Goal: Information Seeking & Learning: Learn about a topic

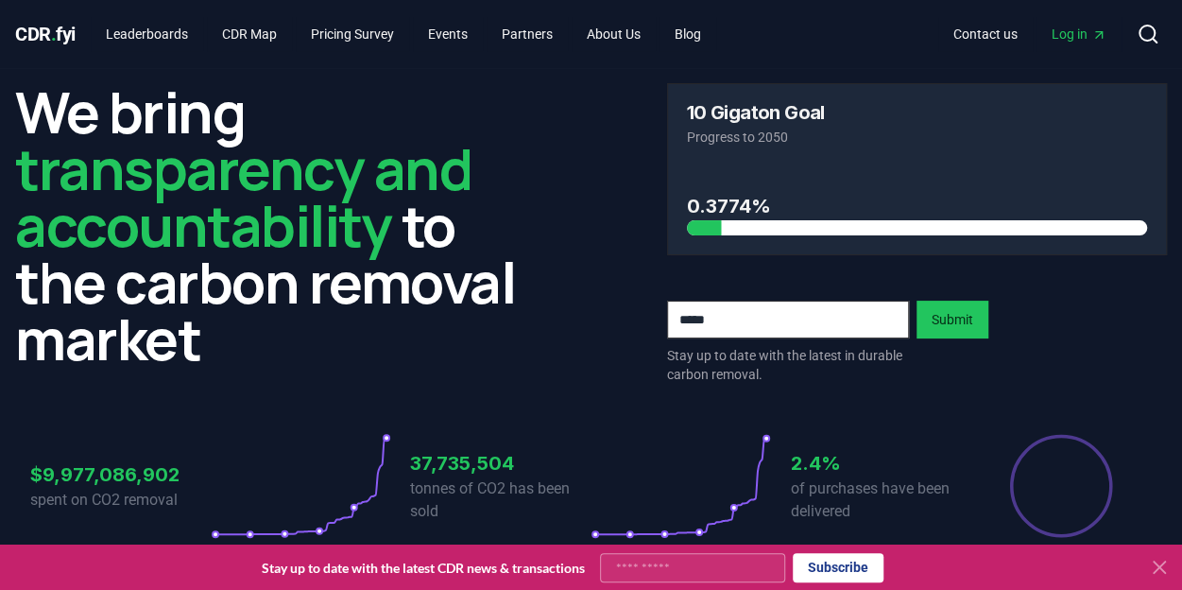
click at [1156, 562] on icon at bounding box center [1159, 566] width 11 height 11
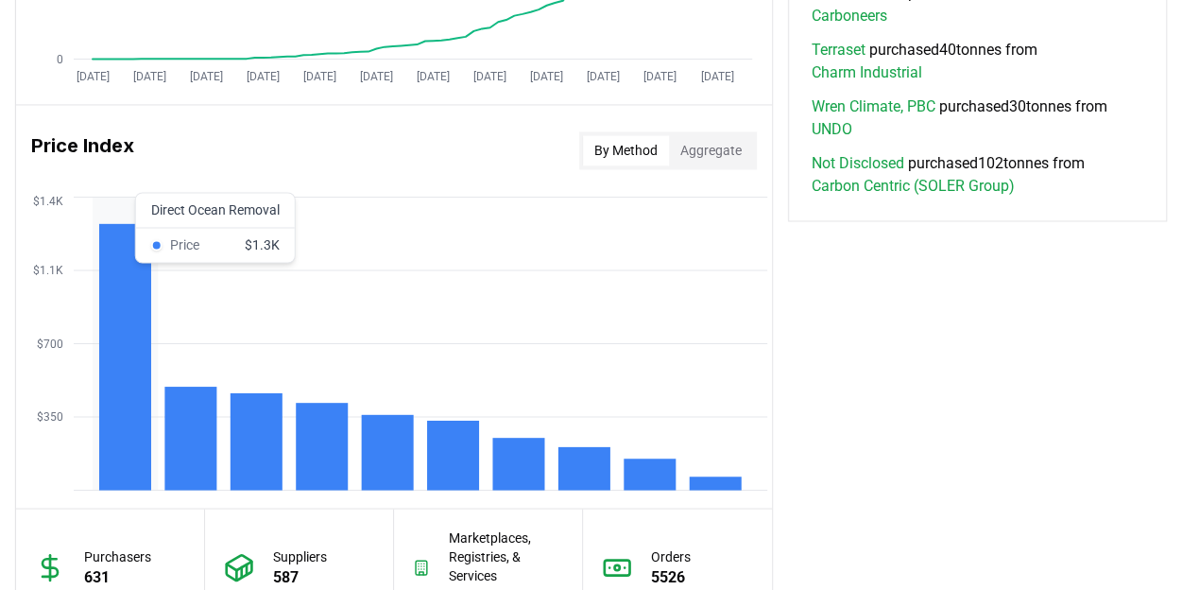
scroll to position [1417, 0]
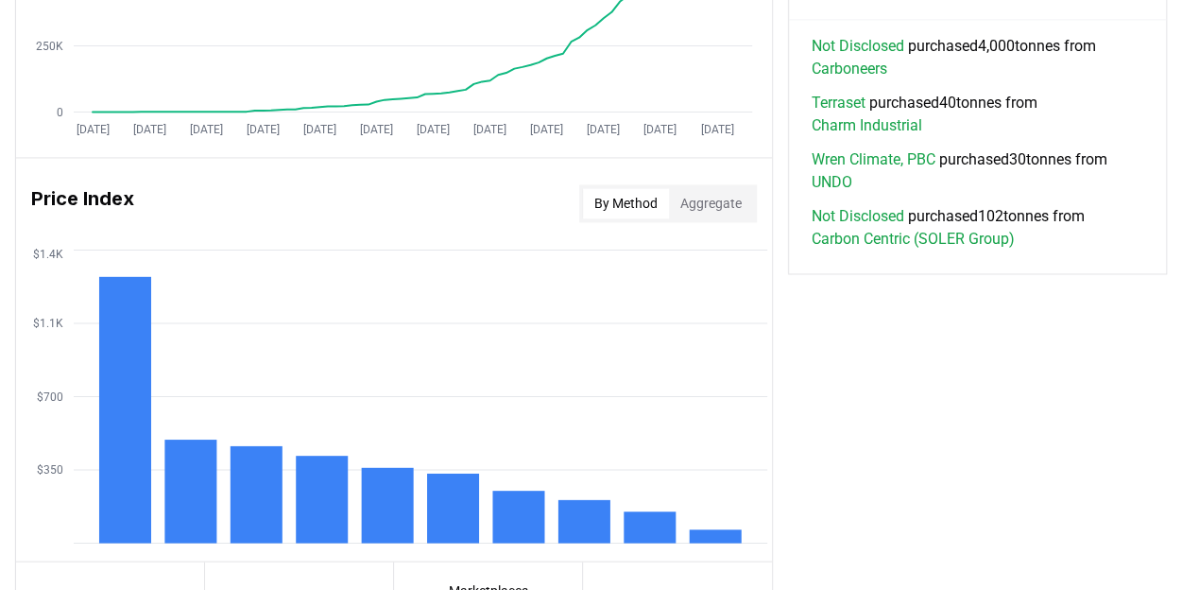
click at [695, 190] on button "Aggregate" at bounding box center [711, 203] width 84 height 30
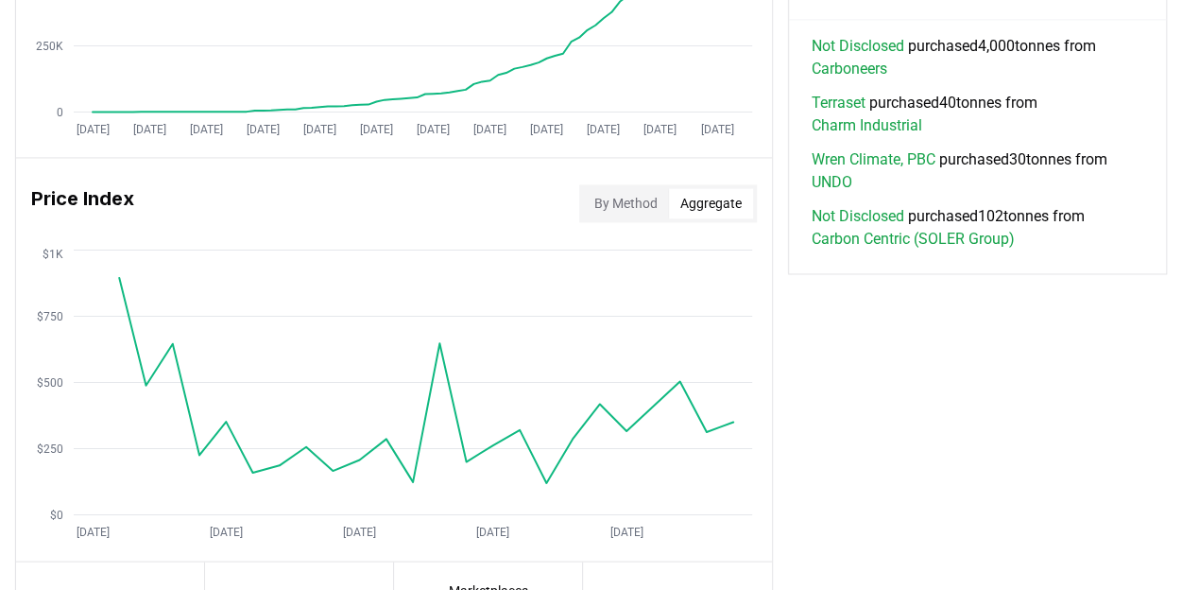
click at [631, 199] on button "By Method" at bounding box center [626, 203] width 86 height 30
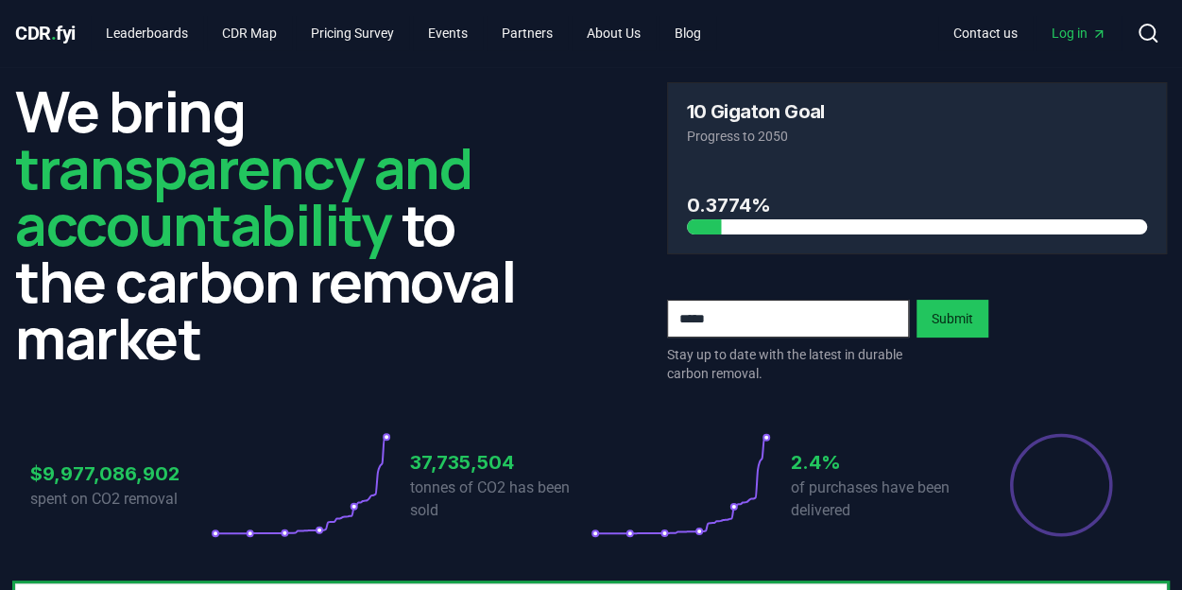
scroll to position [0, 0]
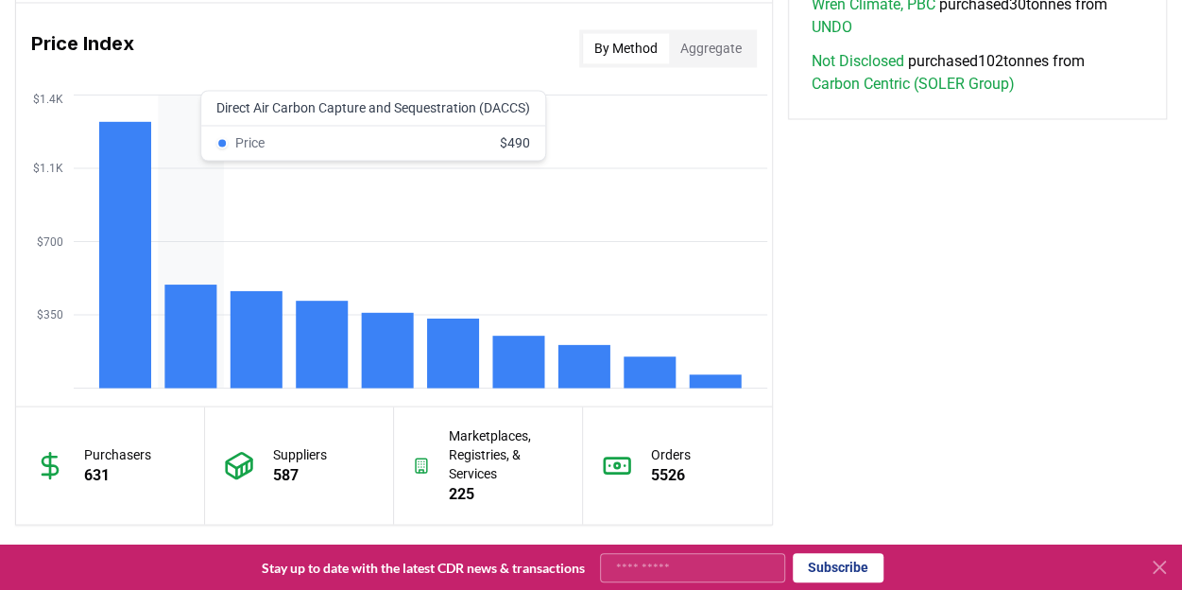
scroll to position [1478, 0]
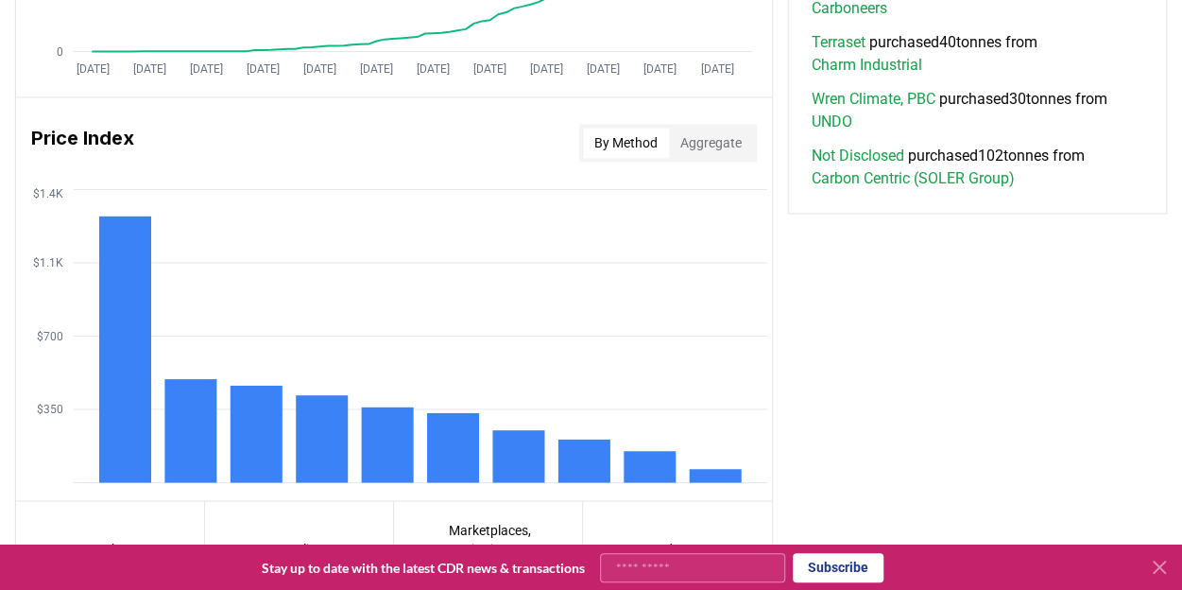
click at [1158, 566] on icon at bounding box center [1159, 566] width 11 height 11
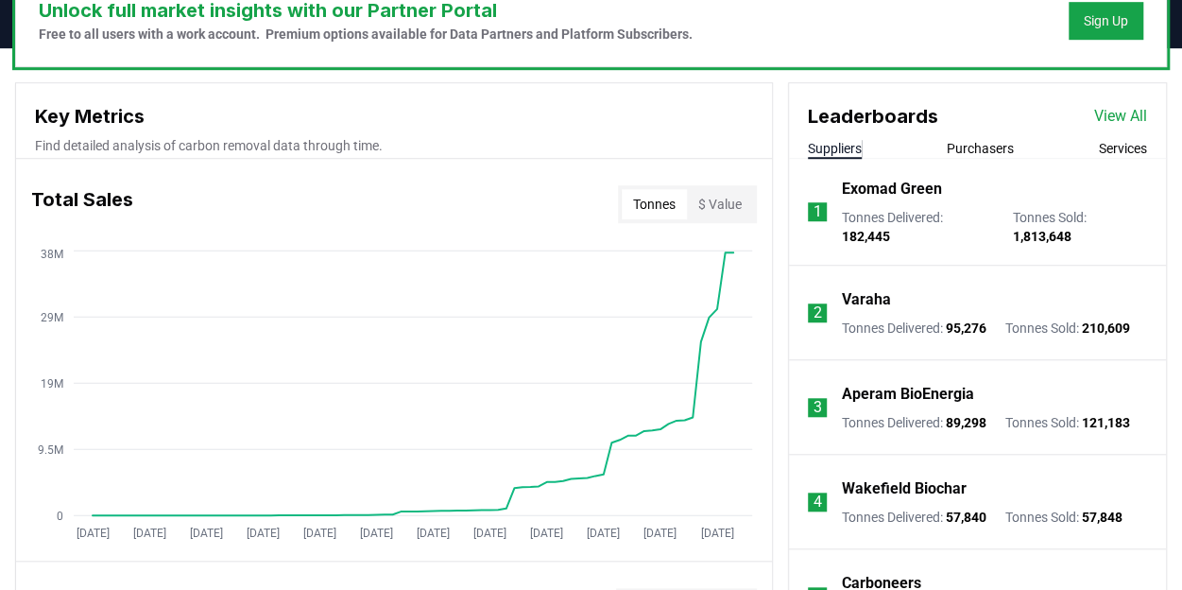
scroll to position [438, 0]
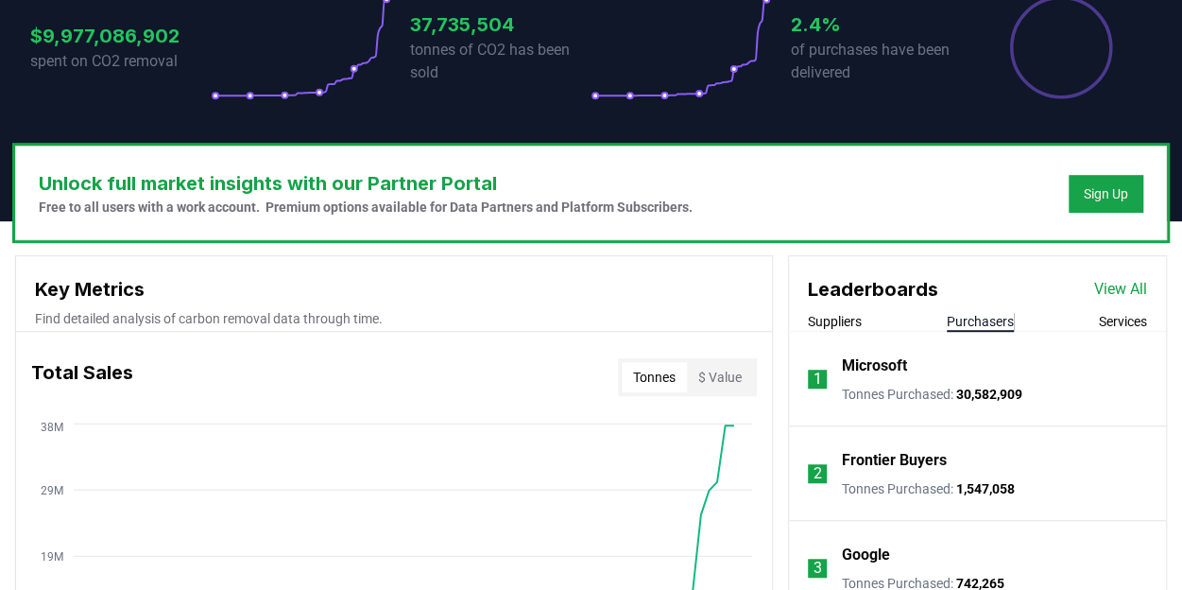
click at [988, 322] on button "Purchasers" at bounding box center [980, 321] width 67 height 19
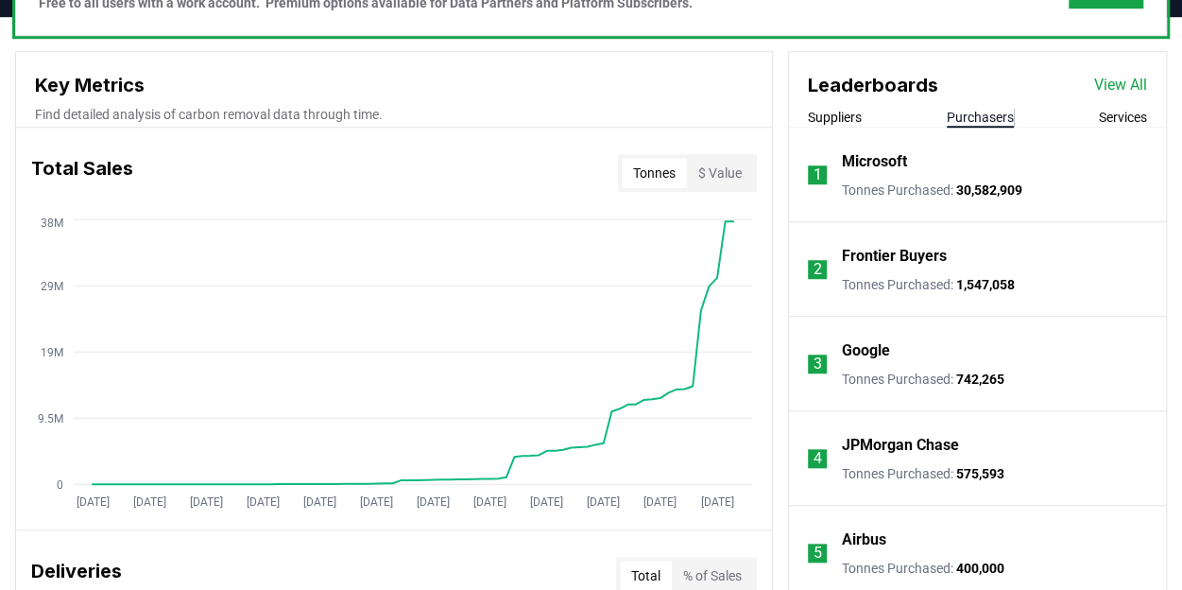
scroll to position [722, 0]
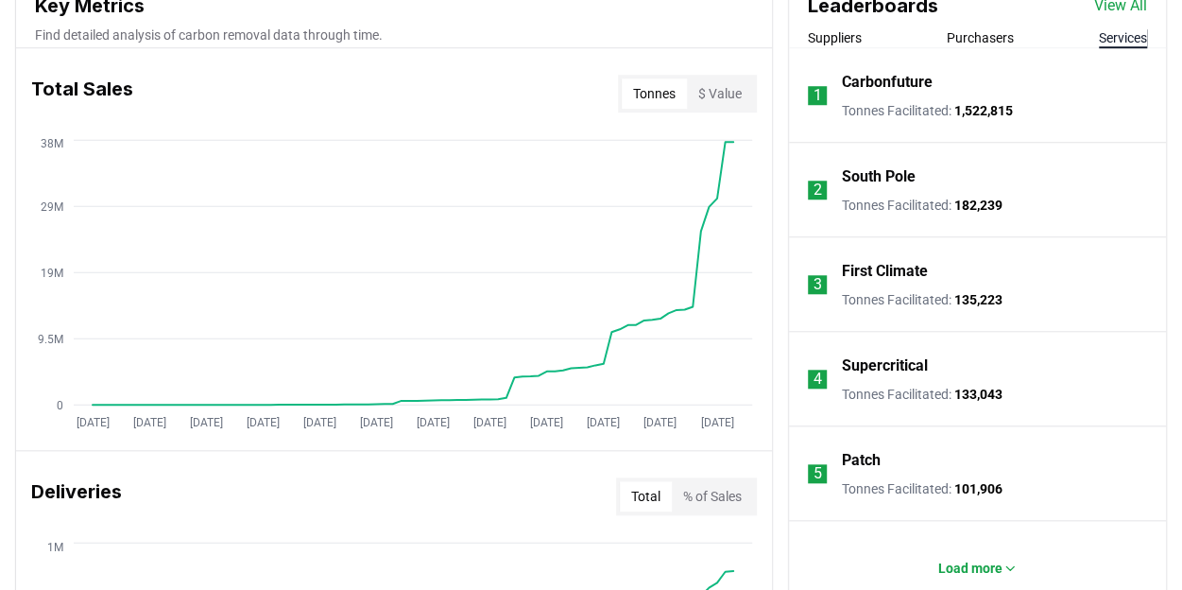
click at [1126, 38] on button "Services" at bounding box center [1123, 37] width 48 height 19
click at [845, 33] on button "Suppliers" at bounding box center [835, 37] width 54 height 19
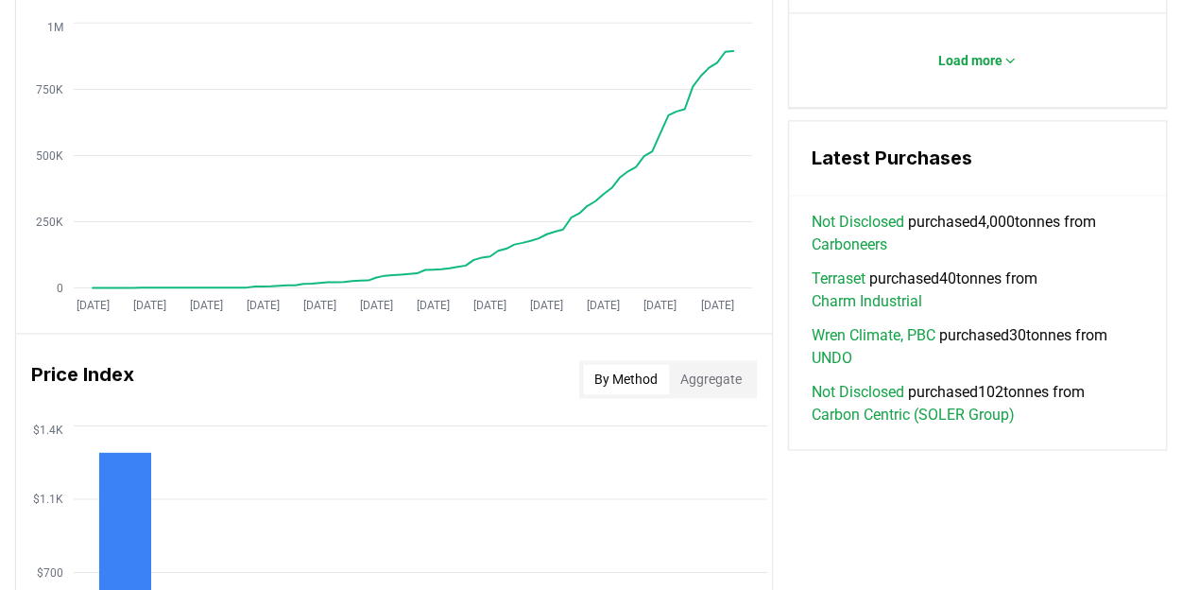
scroll to position [1005, 0]
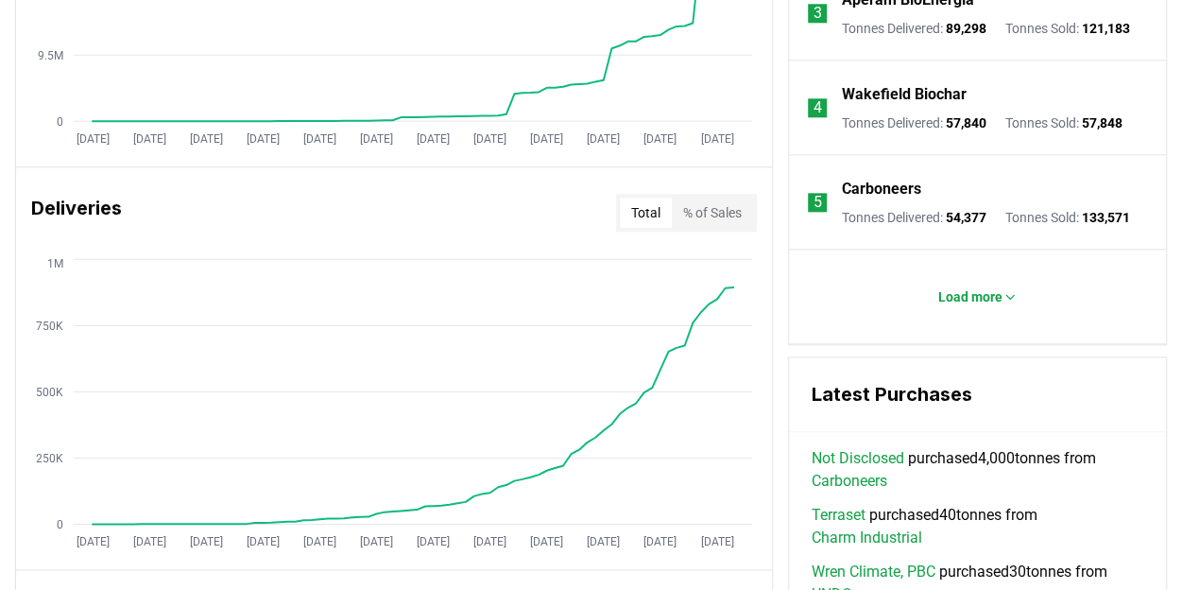
click at [718, 209] on button "% of Sales" at bounding box center [712, 212] width 81 height 30
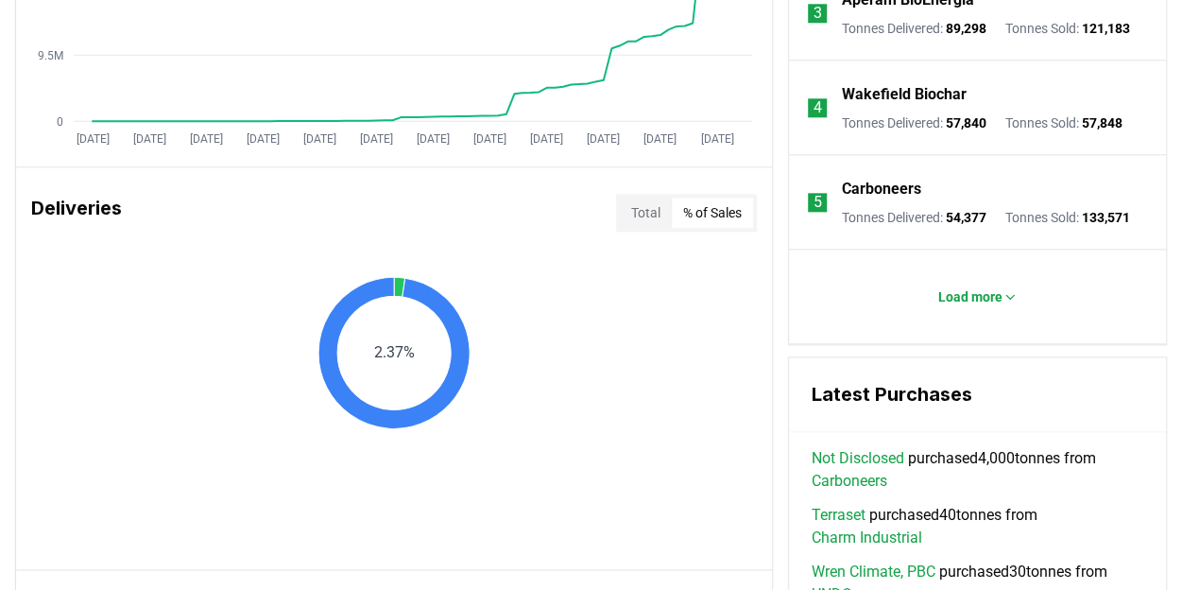
click at [639, 203] on button "Total" at bounding box center [646, 212] width 52 height 30
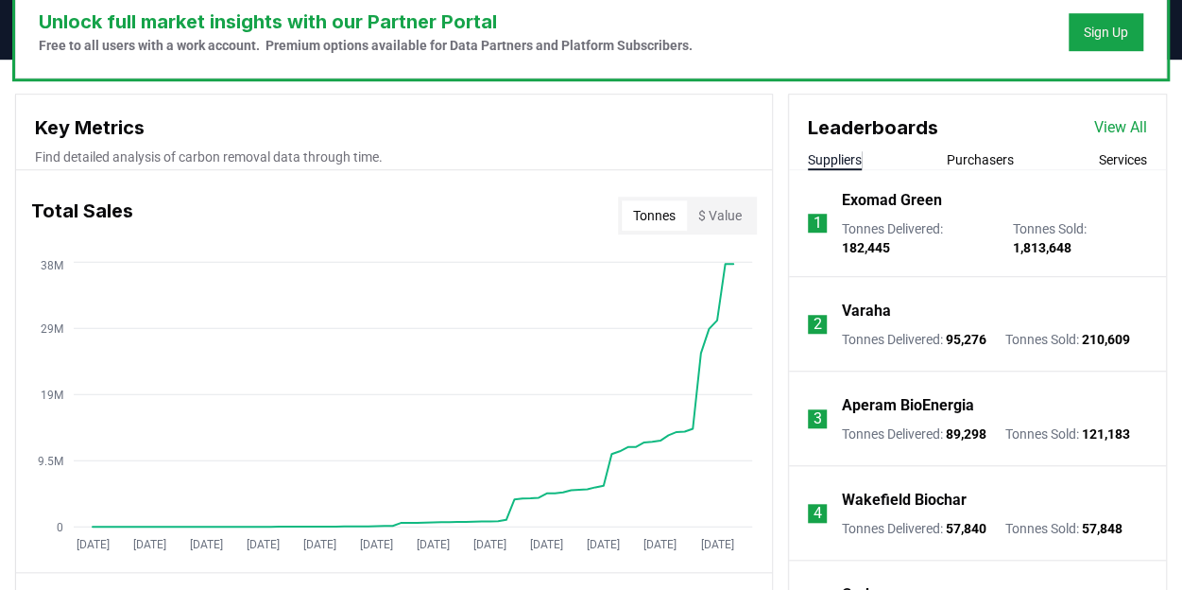
scroll to position [533, 0]
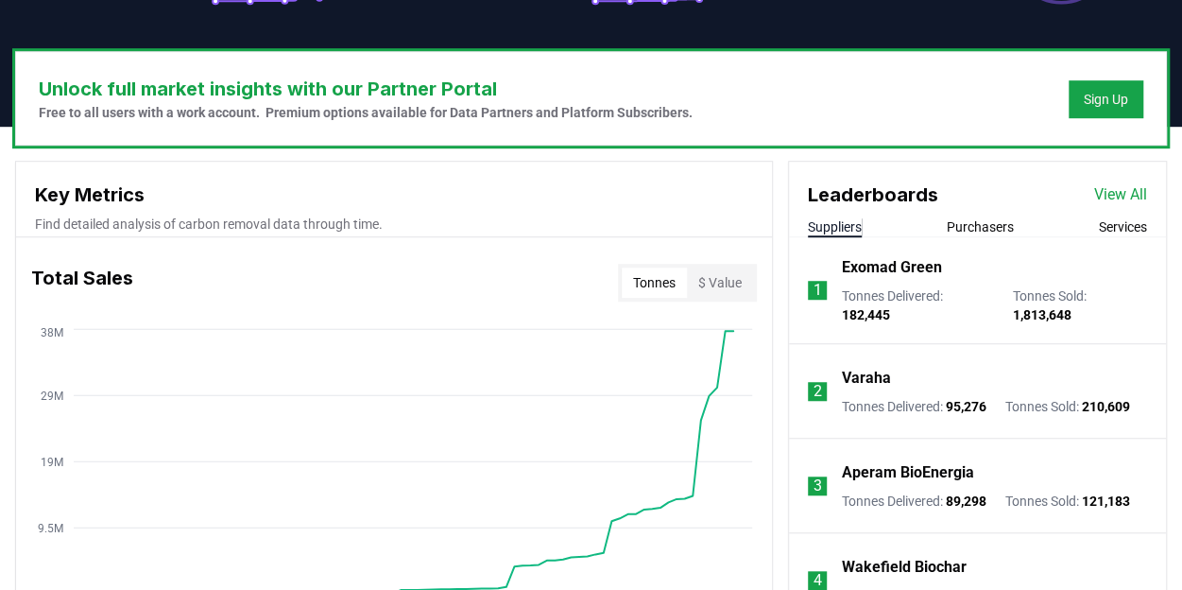
click at [998, 226] on button "Purchasers" at bounding box center [980, 226] width 67 height 19
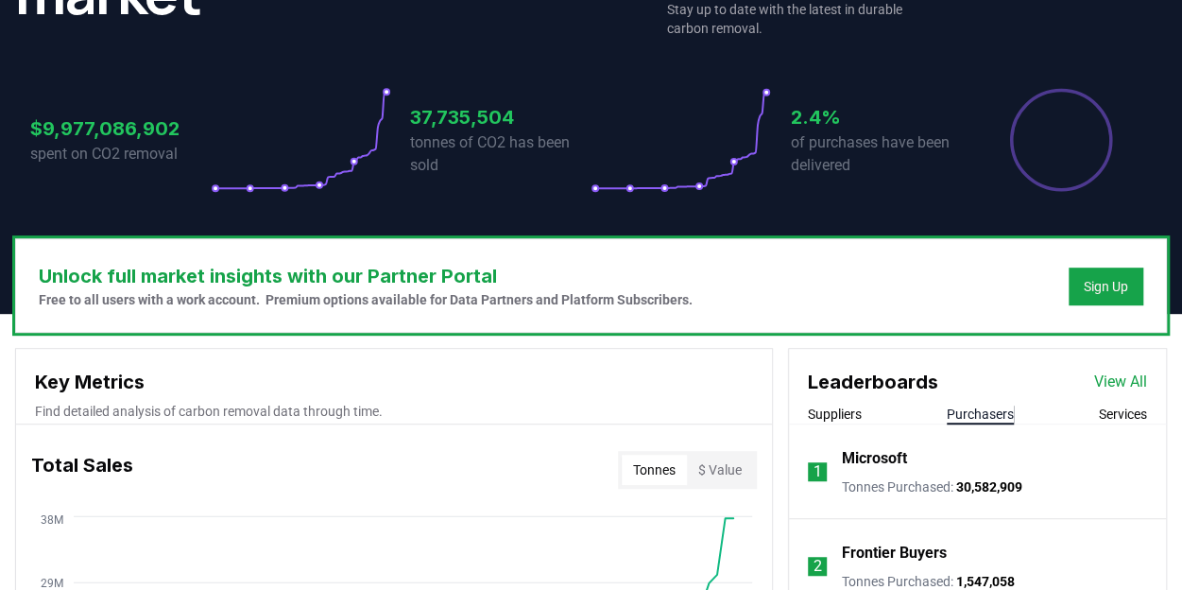
scroll to position [344, 0]
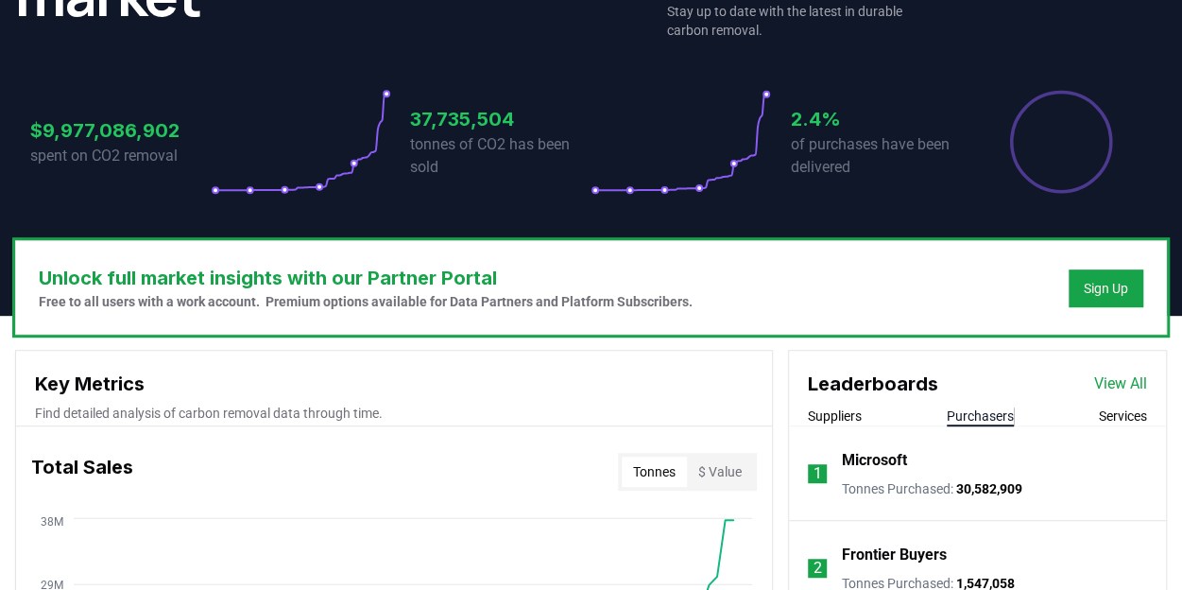
drag, startPoint x: 1098, startPoint y: 419, endPoint x: 1107, endPoint y: 416, distance: 9.9
click at [1100, 419] on div "Suppliers Purchasers Services" at bounding box center [977, 416] width 377 height 20
click at [1128, 409] on button "Services" at bounding box center [1123, 415] width 48 height 19
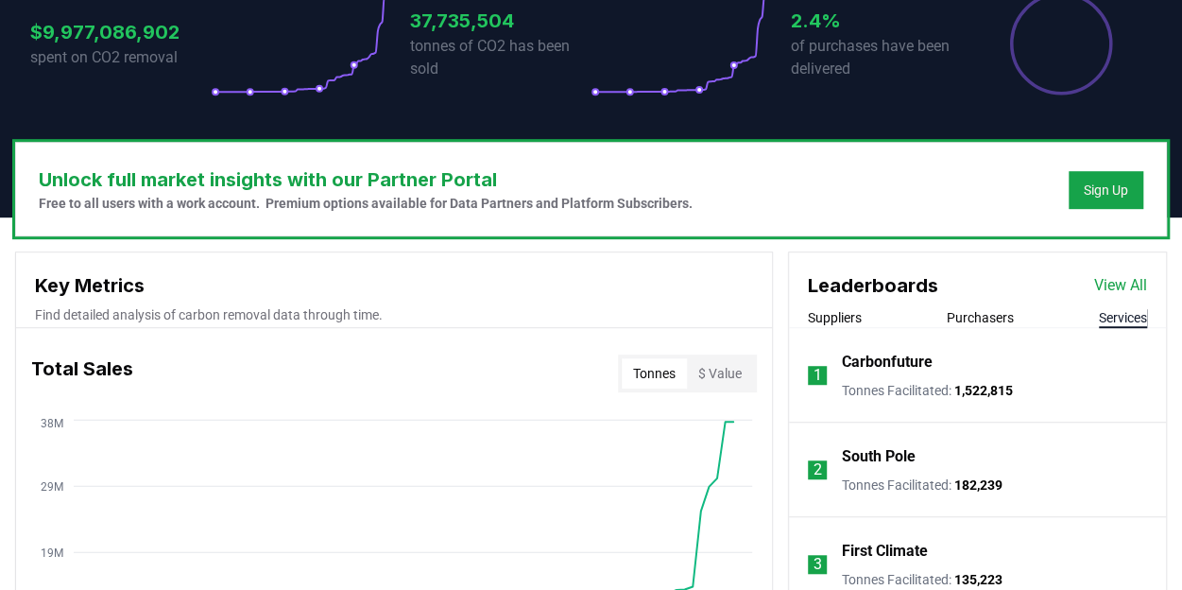
scroll to position [438, 0]
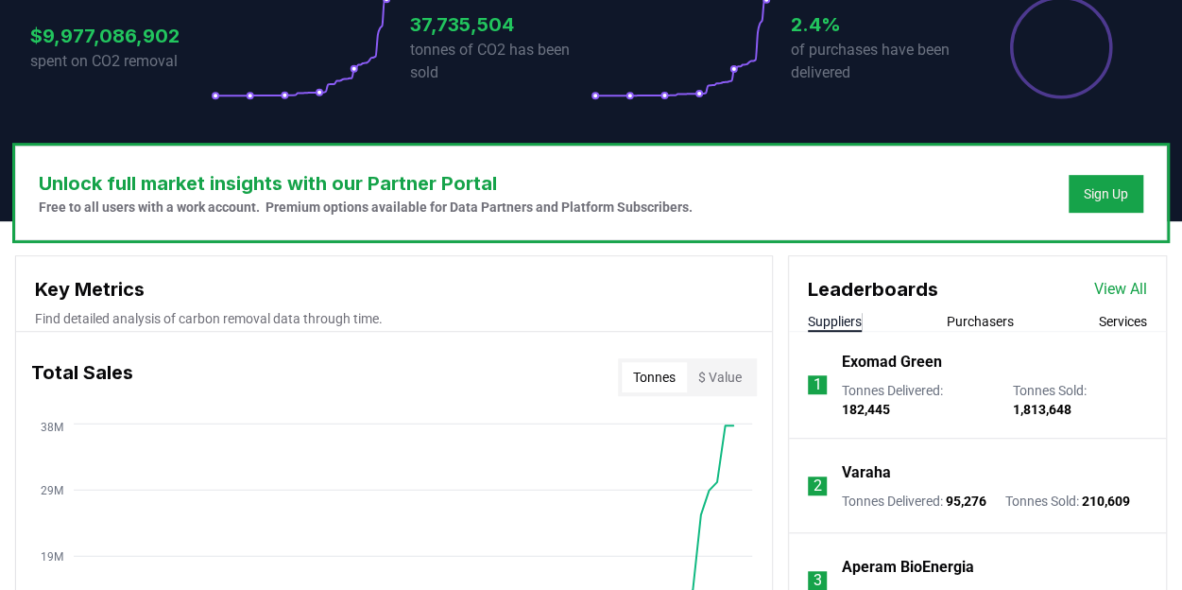
click at [841, 325] on button "Suppliers" at bounding box center [835, 321] width 54 height 19
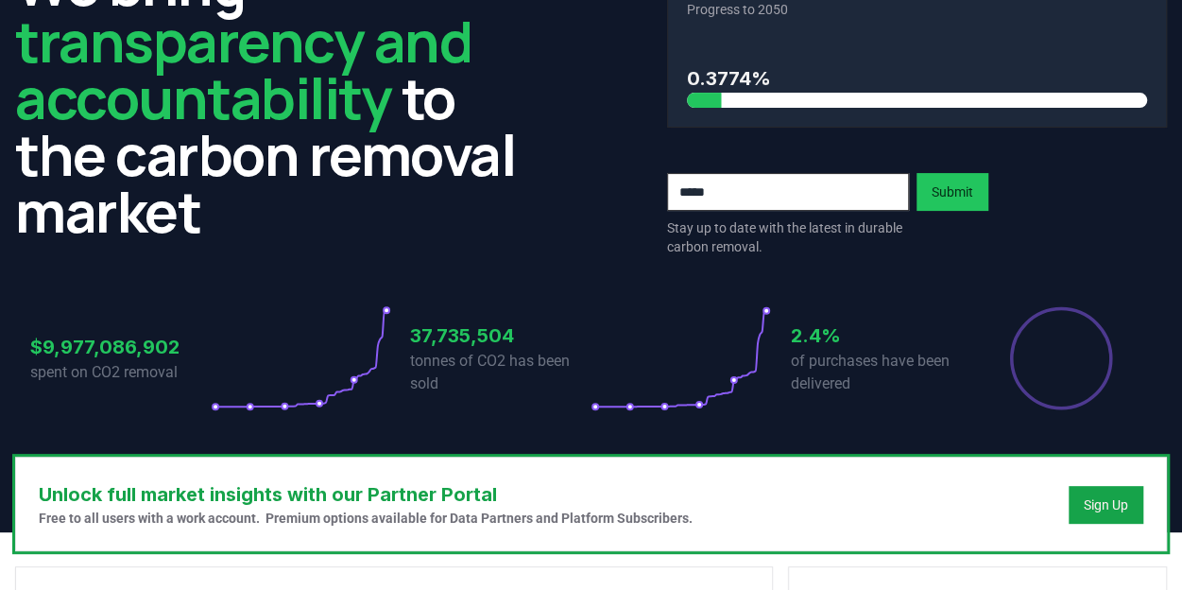
scroll to position [0, 0]
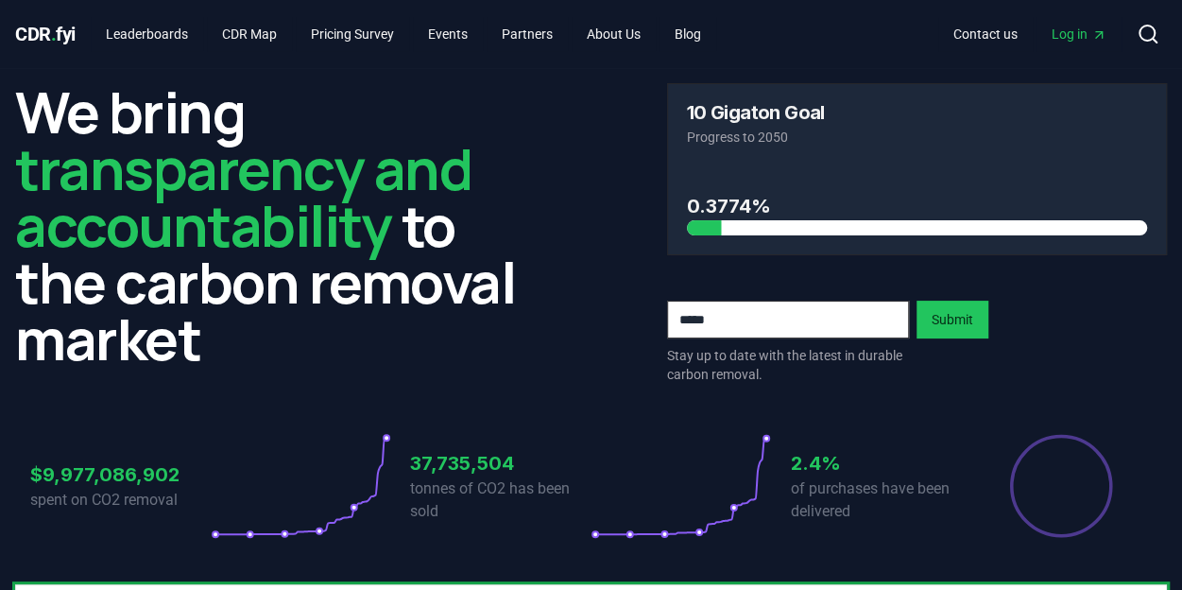
drag, startPoint x: 722, startPoint y: 220, endPoint x: 839, endPoint y: 217, distance: 117.2
click at [805, 230] on div at bounding box center [917, 227] width 461 height 15
click at [877, 213] on h3 "0.3774%" at bounding box center [917, 206] width 461 height 28
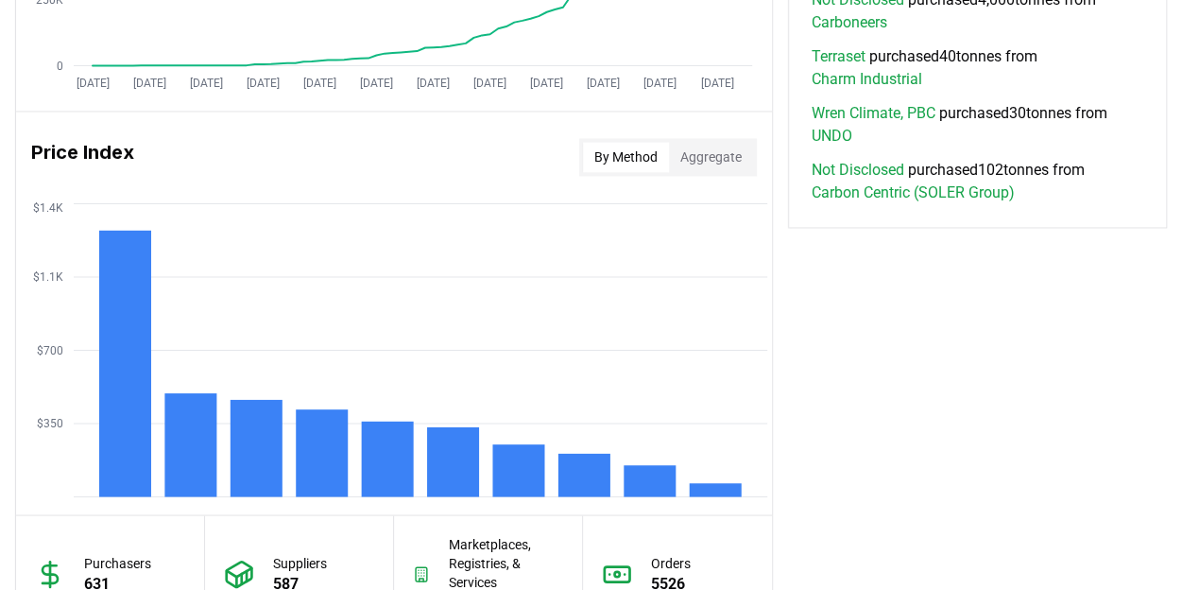
scroll to position [1572, 0]
